Goal: Task Accomplishment & Management: Complete application form

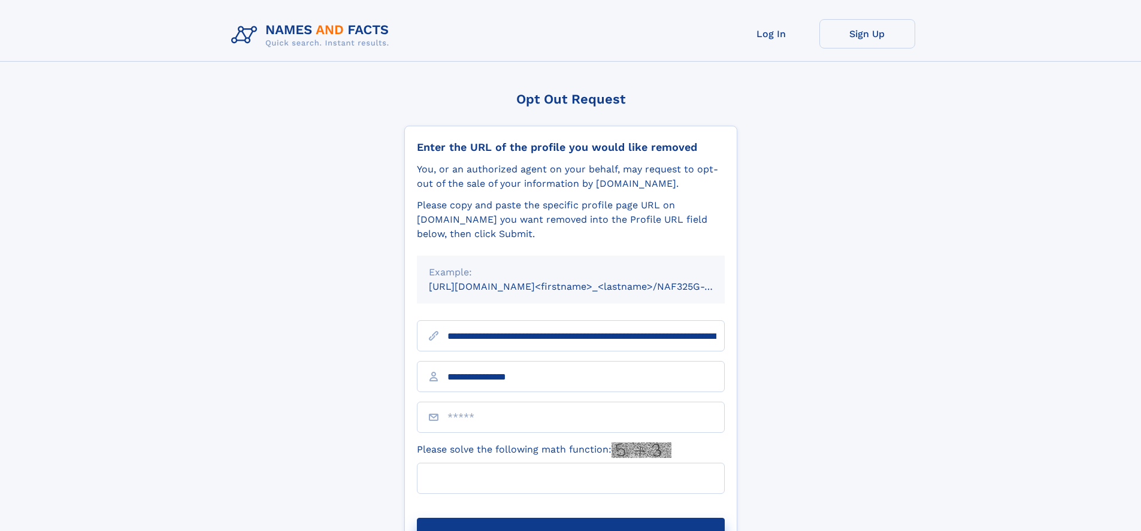
type input "**********"
type input "*"
click at [570, 518] on button "Submit Opt Out Request" at bounding box center [571, 537] width 308 height 38
